Goal: Task Accomplishment & Management: Use online tool/utility

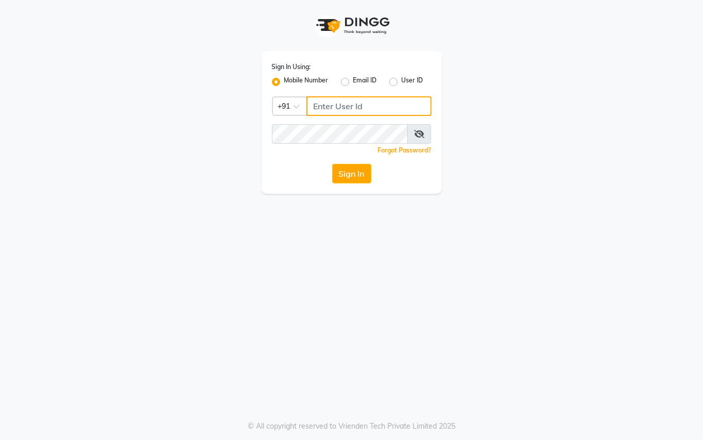
click at [340, 104] on input "Username" at bounding box center [368, 106] width 125 height 20
type input "76269672781"
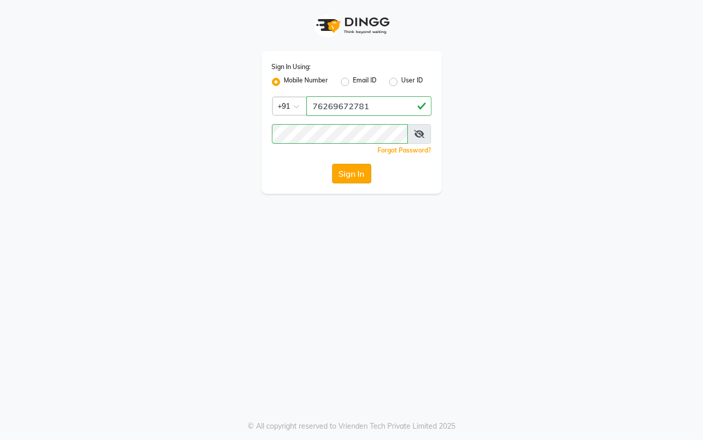
click at [352, 178] on button "Sign In" at bounding box center [351, 174] width 39 height 20
